Goal: Find specific page/section: Find specific page/section

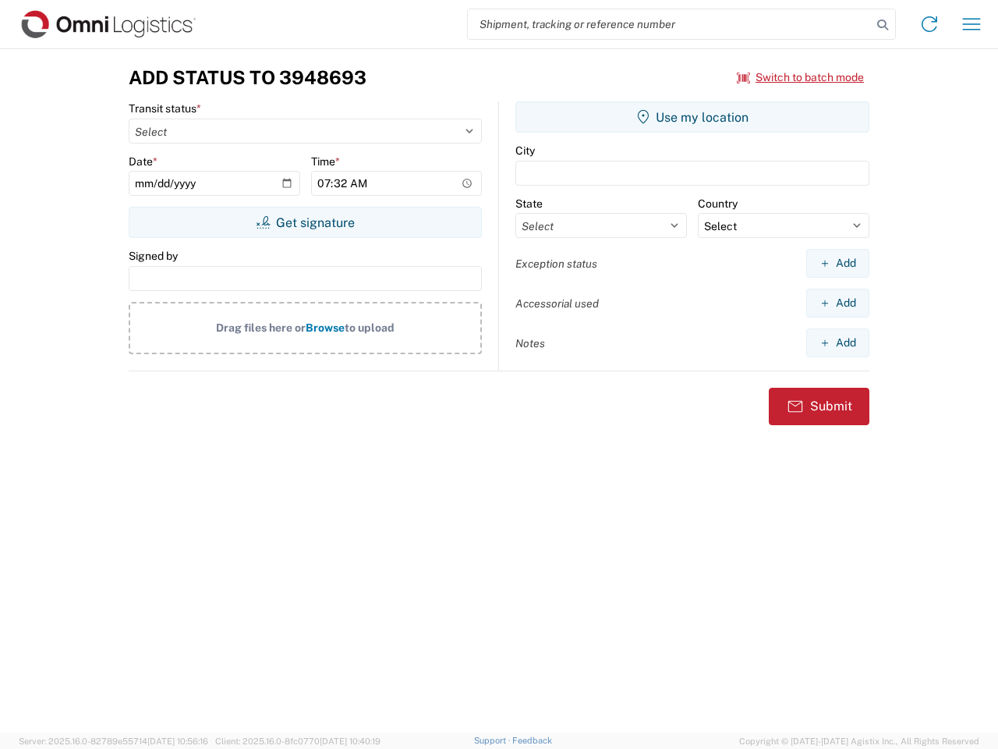
click at [670, 24] on input "search" at bounding box center [670, 24] width 404 height 30
click at [883, 25] on icon at bounding box center [883, 25] width 22 height 22
click at [929, 24] on icon at bounding box center [929, 24] width 25 height 25
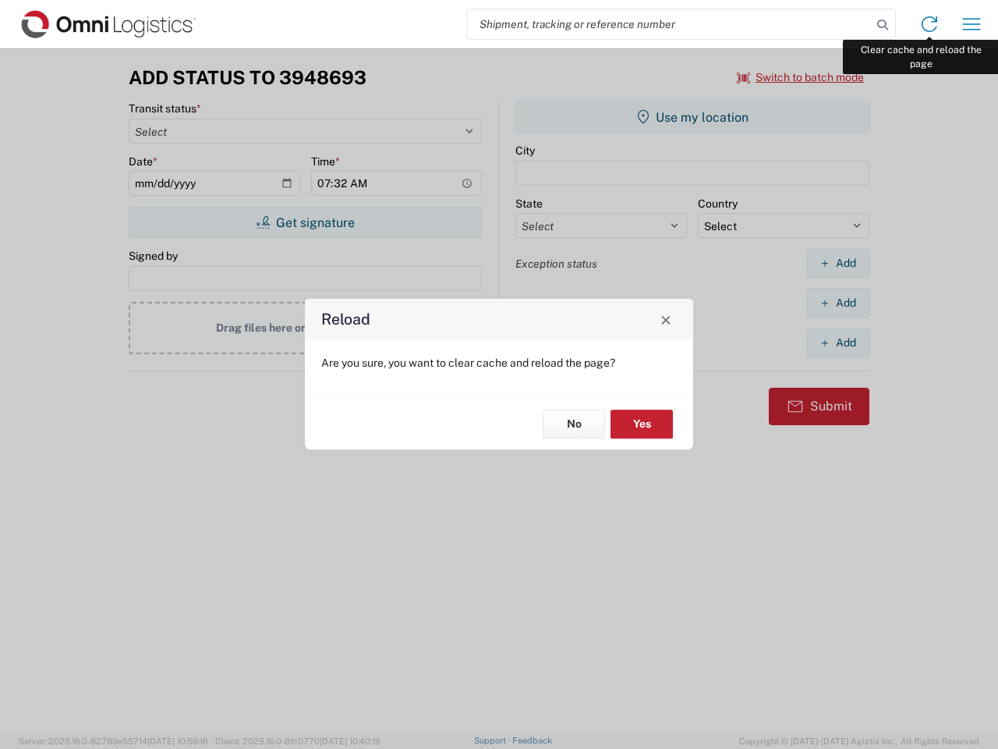
click at [972, 24] on div "Reload Are you sure, you want to clear cache and reload the page? No Yes" at bounding box center [499, 374] width 998 height 749
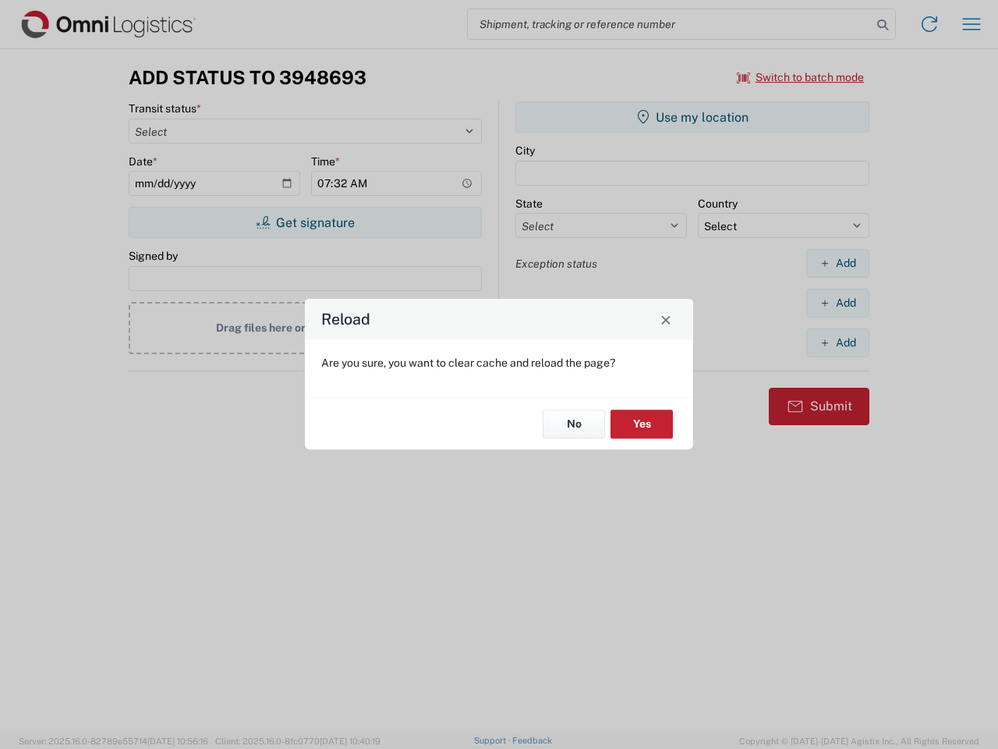
click at [801, 77] on div "Reload Are you sure, you want to clear cache and reload the page? No Yes" at bounding box center [499, 374] width 998 height 749
click at [305, 222] on div "Reload Are you sure, you want to clear cache and reload the page? No Yes" at bounding box center [499, 374] width 998 height 749
click at [692, 117] on div "Reload Are you sure, you want to clear cache and reload the page? No Yes" at bounding box center [499, 374] width 998 height 749
click at [837, 263] on div "Reload Are you sure, you want to clear cache and reload the page? No Yes" at bounding box center [499, 374] width 998 height 749
click at [837, 303] on div "Reload Are you sure, you want to clear cache and reload the page? No Yes" at bounding box center [499, 374] width 998 height 749
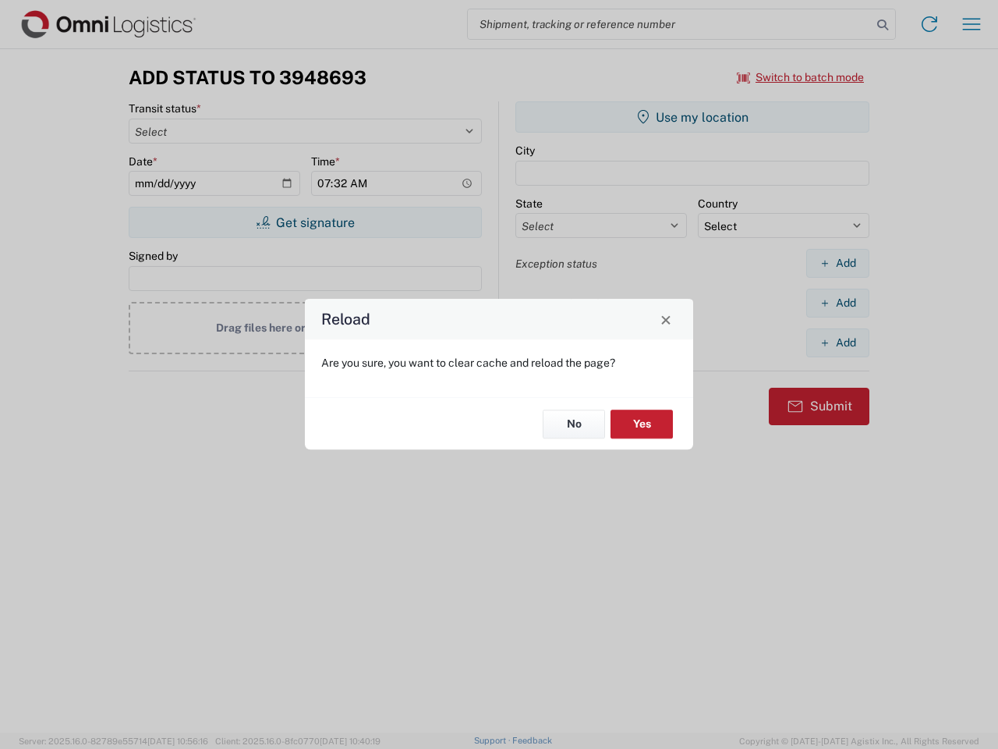
click at [837, 342] on div "Reload Are you sure, you want to clear cache and reload the page? No Yes" at bounding box center [499, 374] width 998 height 749
